Goal: Task Accomplishment & Management: Manage account settings

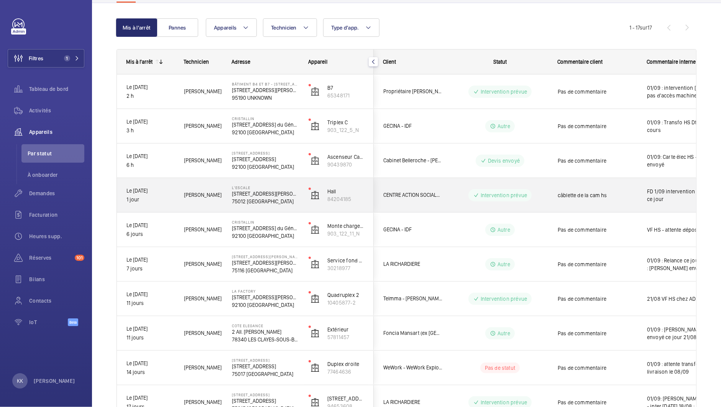
scroll to position [66, 0]
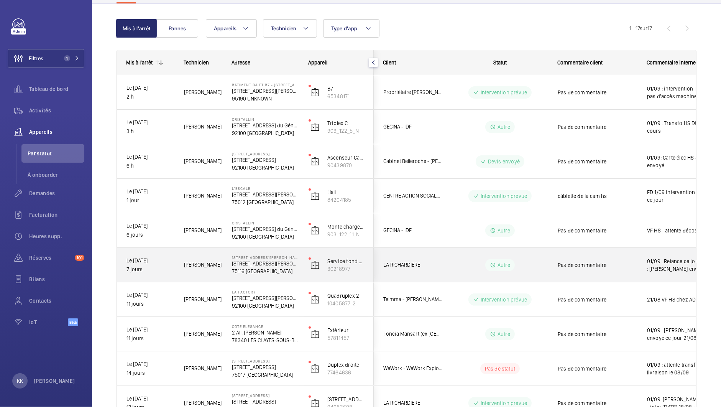
click at [244, 268] on p "75116 [GEOGRAPHIC_DATA]" at bounding box center [265, 271] width 67 height 8
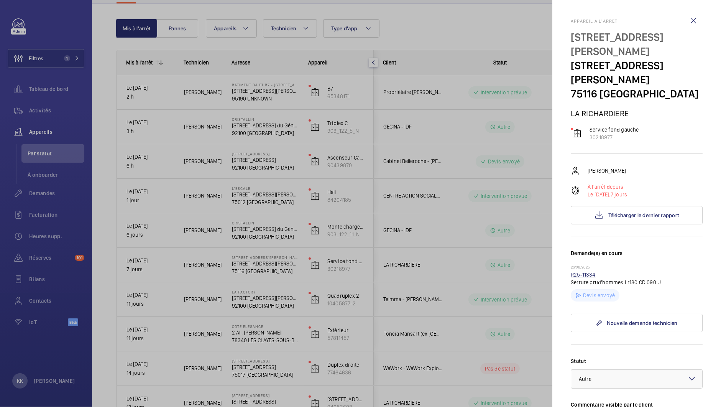
click at [576, 271] on link "R25-11334" at bounding box center [583, 274] width 25 height 6
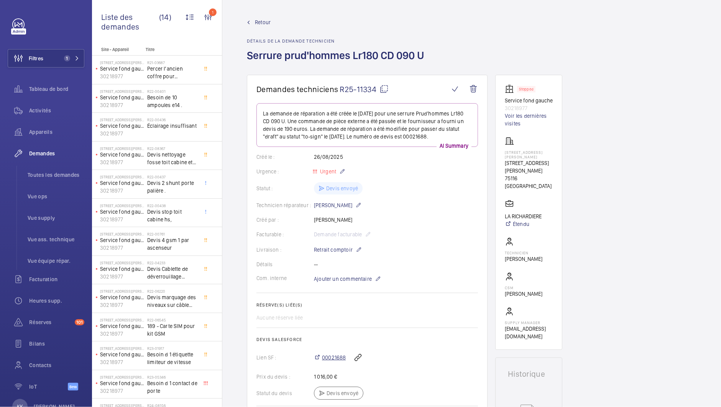
click at [339, 356] on span "00021688" at bounding box center [334, 358] width 24 height 8
click at [259, 23] on span "Retour" at bounding box center [263, 22] width 16 height 8
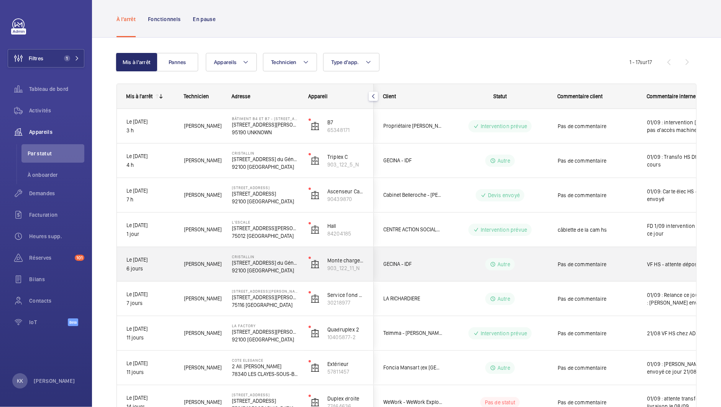
scroll to position [41, 0]
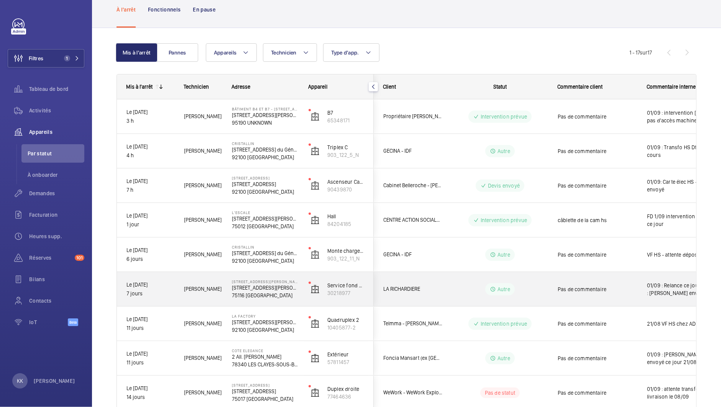
click at [247, 292] on p "75116 [GEOGRAPHIC_DATA]" at bounding box center [265, 295] width 67 height 8
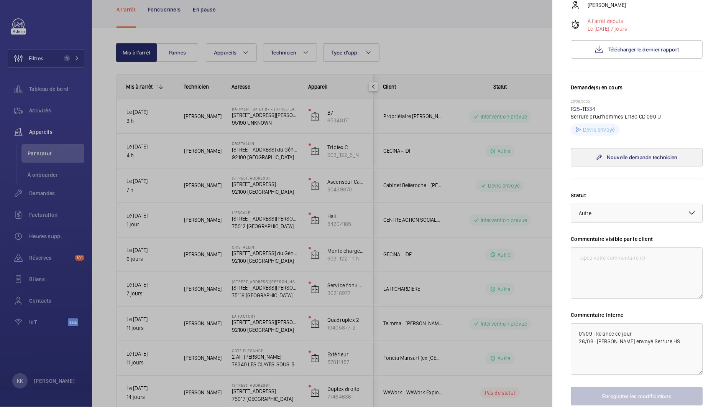
scroll to position [192, 0]
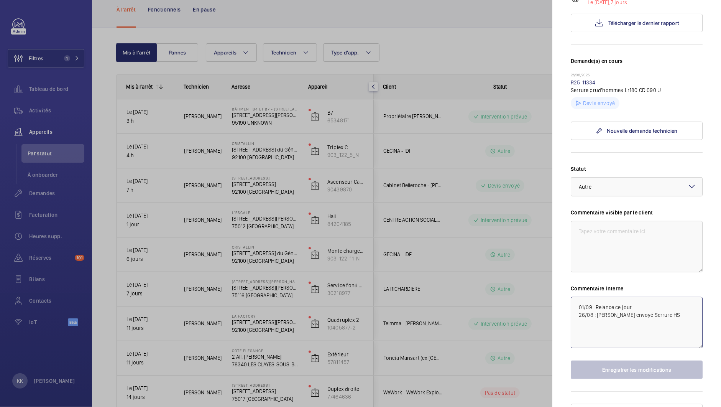
click at [577, 297] on textarea "01/09 : Relance ce jour 26/08 : [PERSON_NAME] envoyé Serrure HS" at bounding box center [637, 322] width 132 height 51
click at [573, 297] on textarea "01/09 : Relance ce jour 26/08 : [PERSON_NAME] envoyé Serrure HS" at bounding box center [637, 322] width 132 height 51
click at [637, 297] on textarea "01/09 : Relance ce jour 26/08 : [PERSON_NAME] envoyé Serrure HS" at bounding box center [637, 322] width 132 height 51
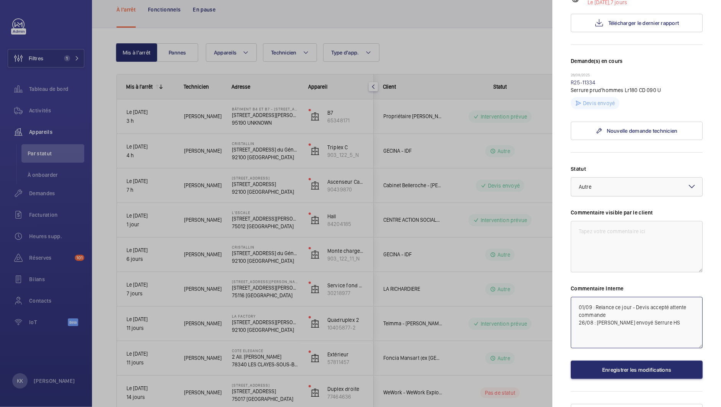
click at [599, 178] on div at bounding box center [636, 187] width 131 height 18
click at [601, 237] on span "En attente de commande" at bounding box center [637, 241] width 116 height 8
click at [594, 180] on div at bounding box center [636, 187] width 131 height 18
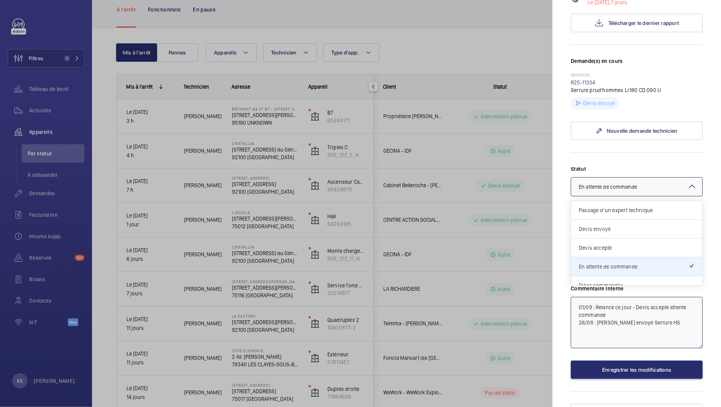
type textarea "01/09 : Relance ce jour - Devis accepté attente commande 26/08 : [PERSON_NAME] …"
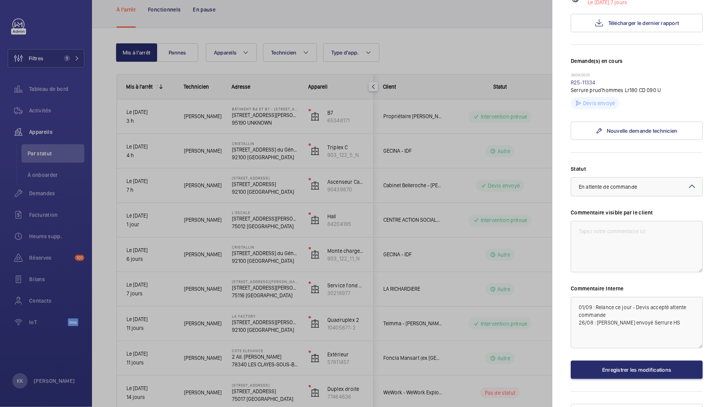
click at [557, 219] on mat-sidenav "Appareil à l'arrêt [STREET_ADDRESS][GEOGRAPHIC_DATA][PERSON_NAME][STREET_ADDRES…" at bounding box center [637, 203] width 169 height 407
click at [607, 360] on button "Enregistrer les modifications" at bounding box center [637, 369] width 132 height 18
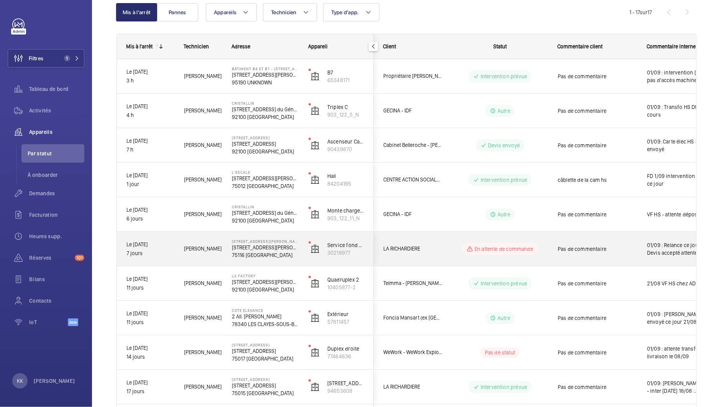
scroll to position [82, 0]
click at [248, 234] on div "[GEOGRAPHIC_DATA][PERSON_NAME][STREET_ADDRESS][PERSON_NAME]" at bounding box center [261, 248] width 76 height 35
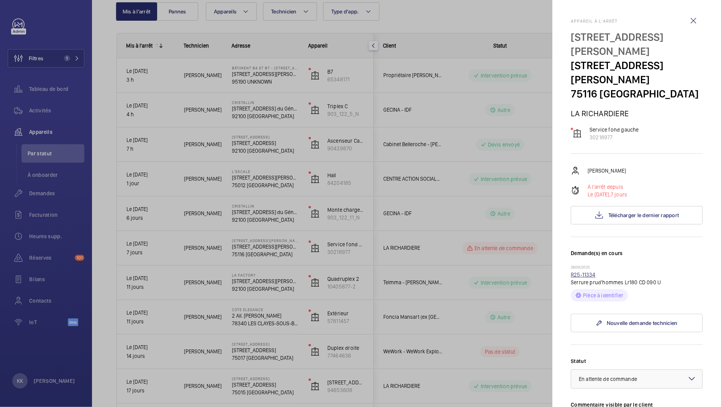
click at [583, 271] on link "R25-11334" at bounding box center [583, 274] width 25 height 6
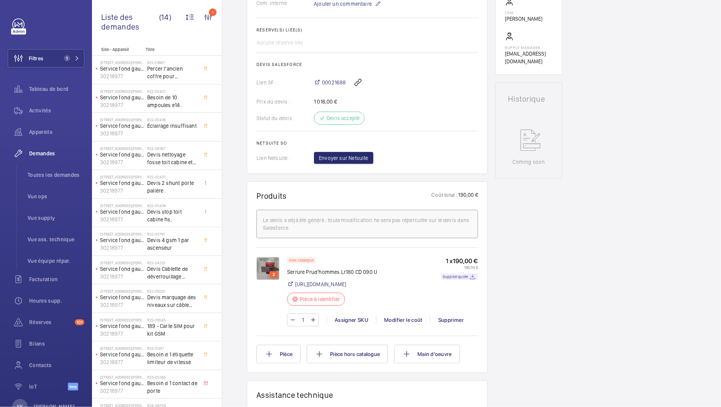
scroll to position [282, 0]
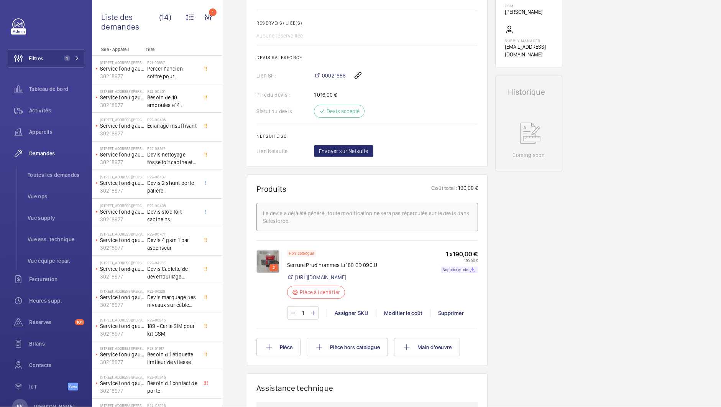
click at [262, 270] on img at bounding box center [268, 261] width 23 height 23
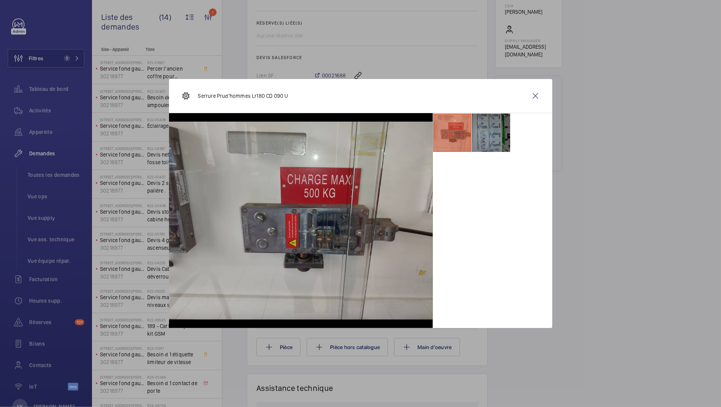
click at [510, 127] on li at bounding box center [491, 133] width 38 height 38
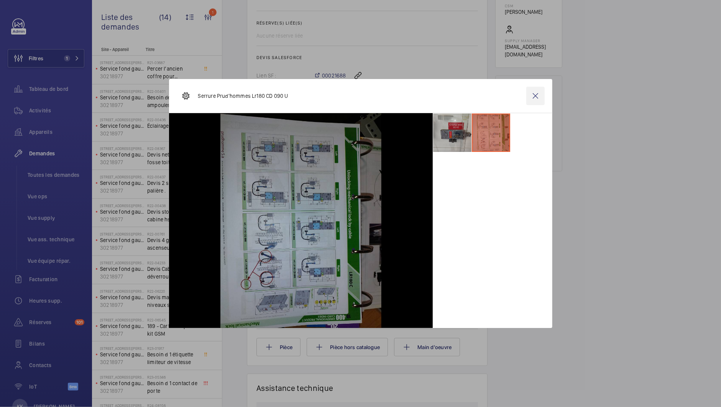
click at [528, 99] on wm-front-icon-button at bounding box center [535, 96] width 18 height 18
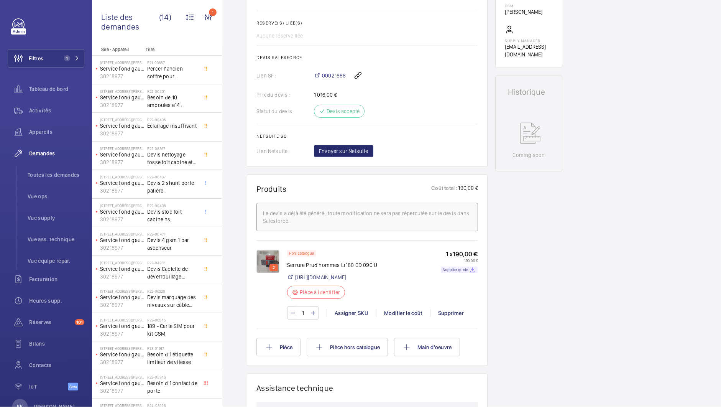
scroll to position [0, 0]
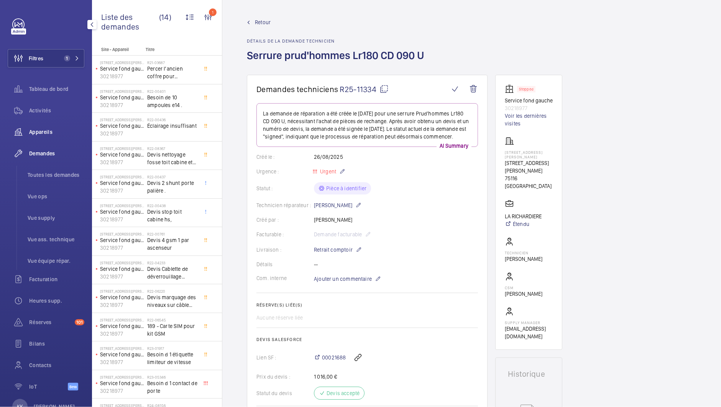
click at [46, 137] on div "Appareils" at bounding box center [46, 132] width 77 height 18
